Goal: Contribute content: Add original content to the website for others to see

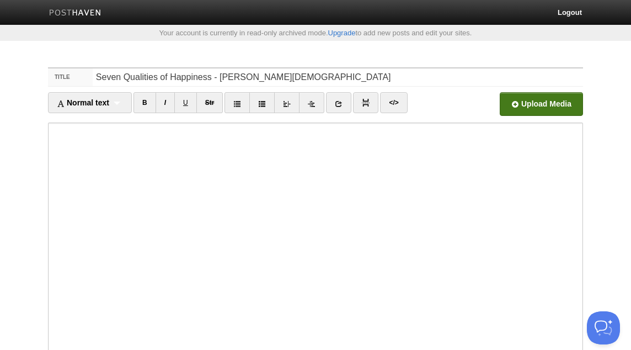
click at [524, 95] on input "file" at bounding box center [208, 107] width 835 height 56
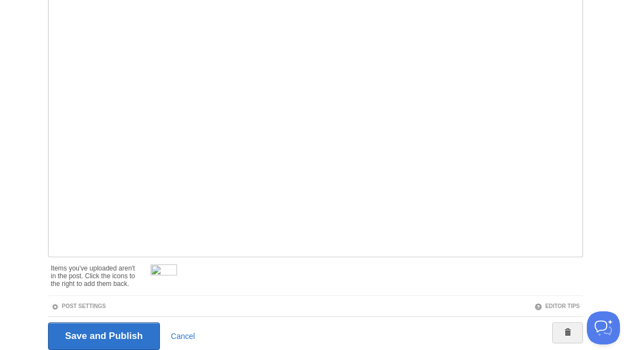
scroll to position [171, 0]
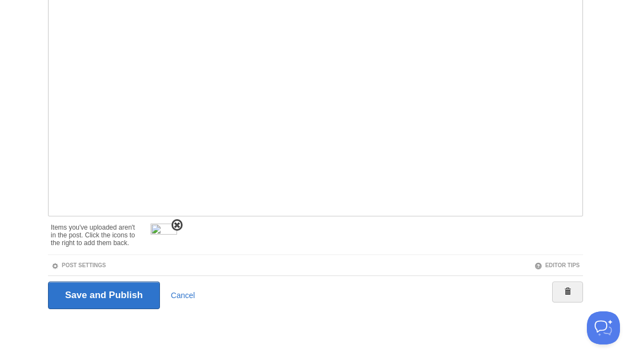
click at [176, 224] on span at bounding box center [177, 225] width 8 height 8
click at [103, 263] on link "Post Settings" at bounding box center [78, 265] width 55 height 6
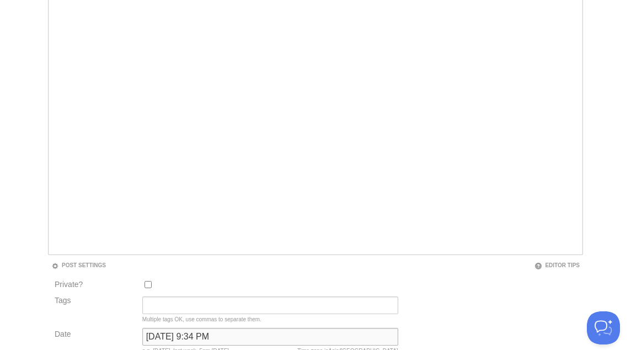
click at [211, 337] on input "[DATE] 9:34 PM" at bounding box center [270, 337] width 256 height 18
type input "now"
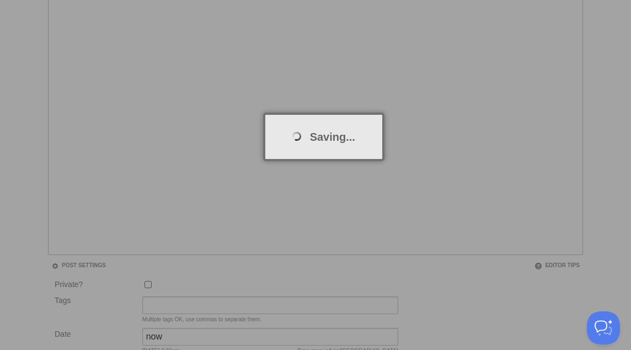
scroll to position [57, 0]
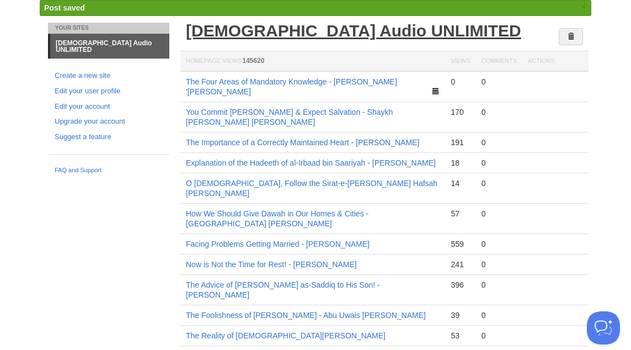
click at [274, 30] on link "[DEMOGRAPHIC_DATA] Audio UNLIMITED" at bounding box center [353, 31] width 335 height 18
